Goal: Find specific page/section: Find specific page/section

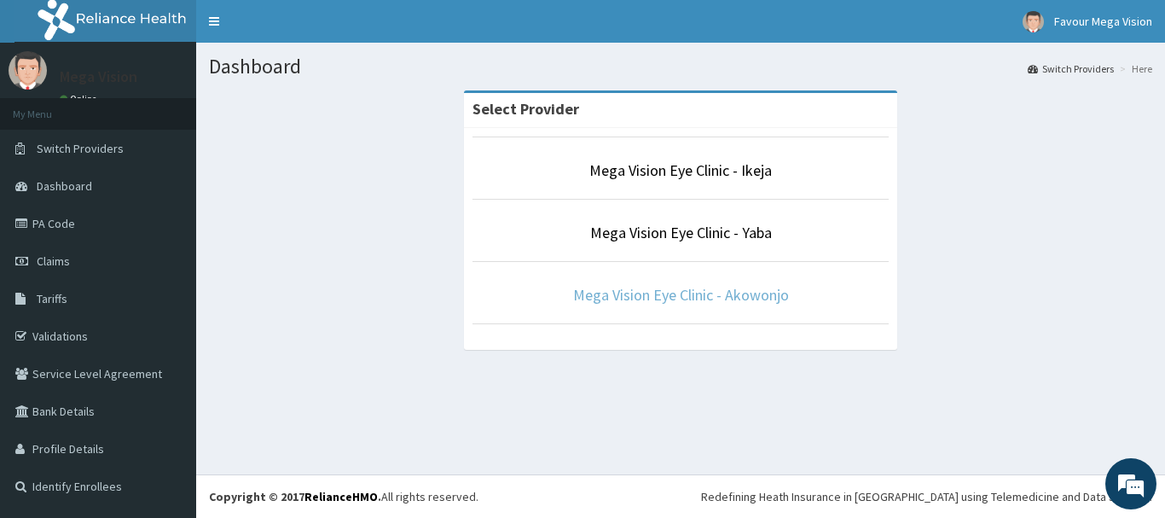
click at [628, 287] on link "Mega Vision Eye Clinic - Akowonjo" at bounding box center [681, 295] width 216 height 20
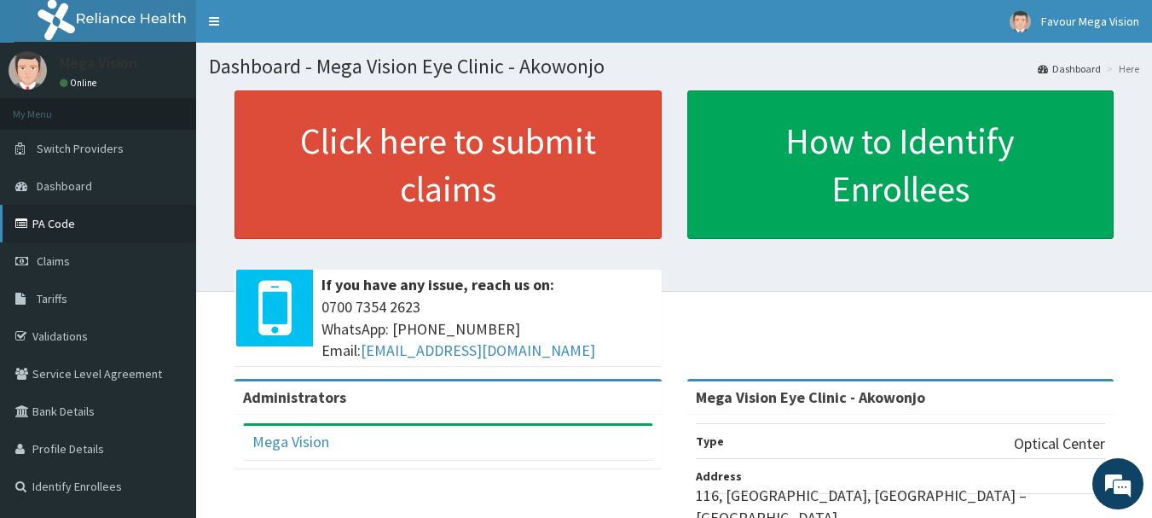
click at [73, 223] on link "PA Code" at bounding box center [98, 224] width 196 height 38
